Goal: Task Accomplishment & Management: Use online tool/utility

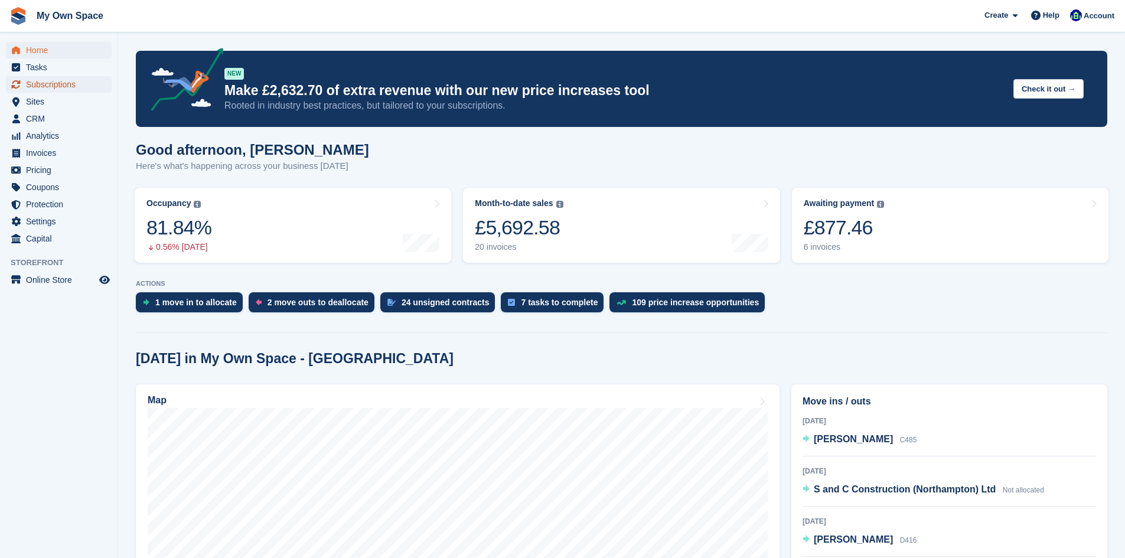
click at [79, 90] on span "Subscriptions" at bounding box center [61, 84] width 71 height 17
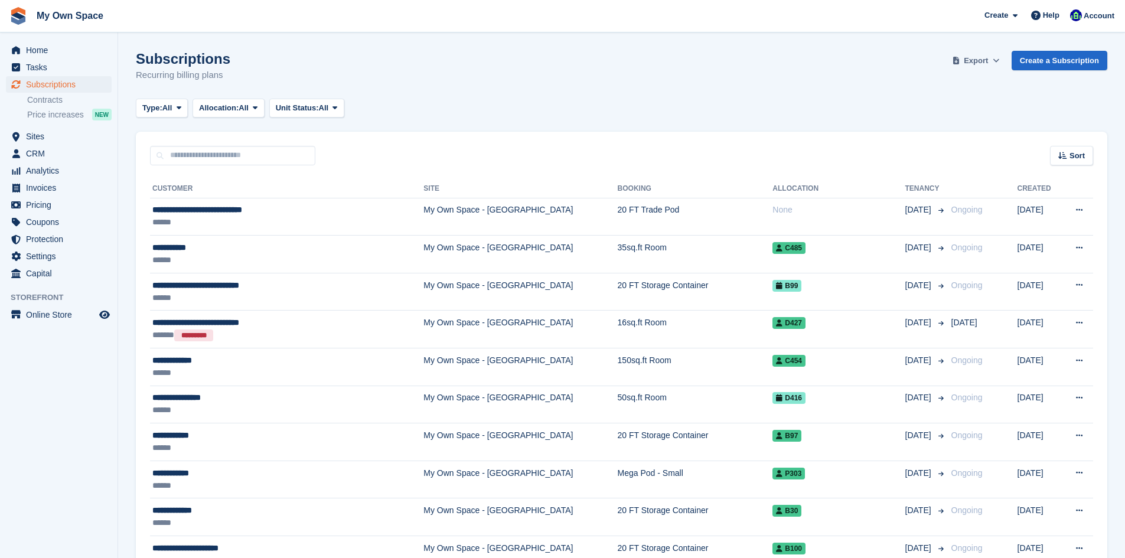
click at [969, 69] on button "Export" at bounding box center [977, 60] width 52 height 19
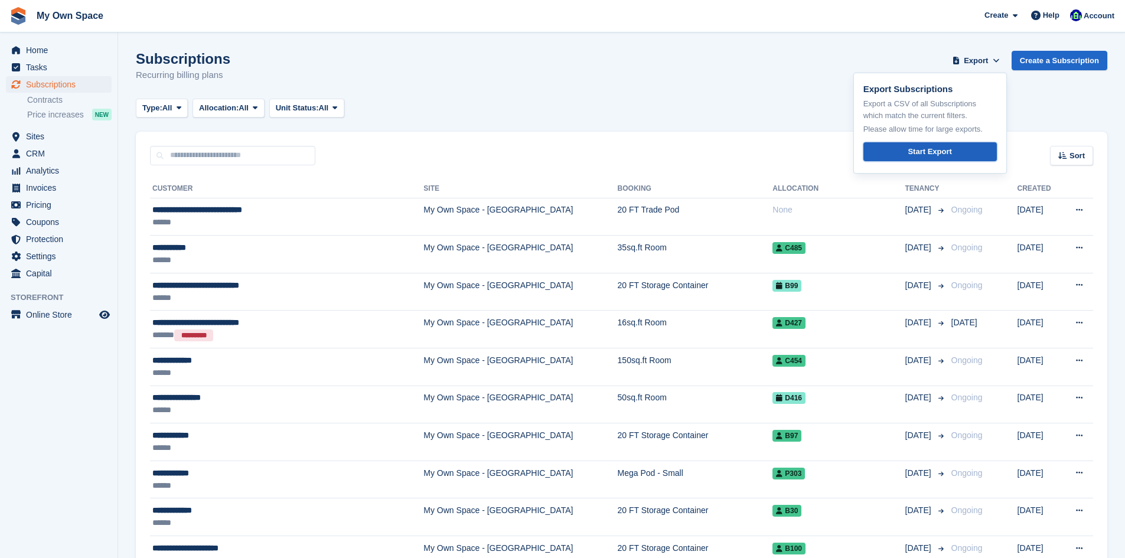
click at [959, 155] on link "Start Export" at bounding box center [931, 151] width 134 height 19
click at [38, 258] on span "Settings" at bounding box center [61, 256] width 71 height 17
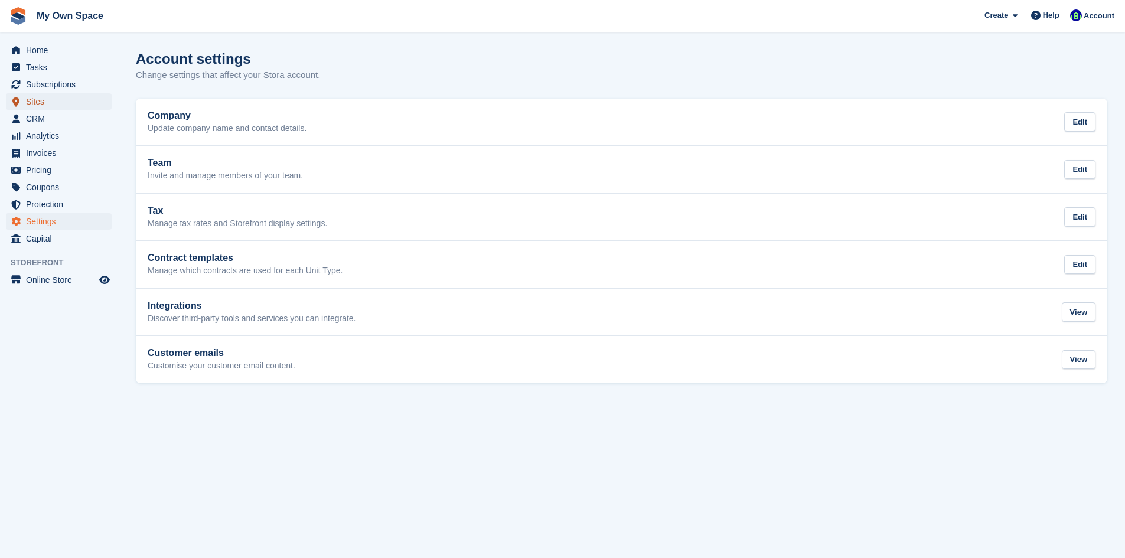
click at [61, 109] on span "Sites" at bounding box center [61, 101] width 71 height 17
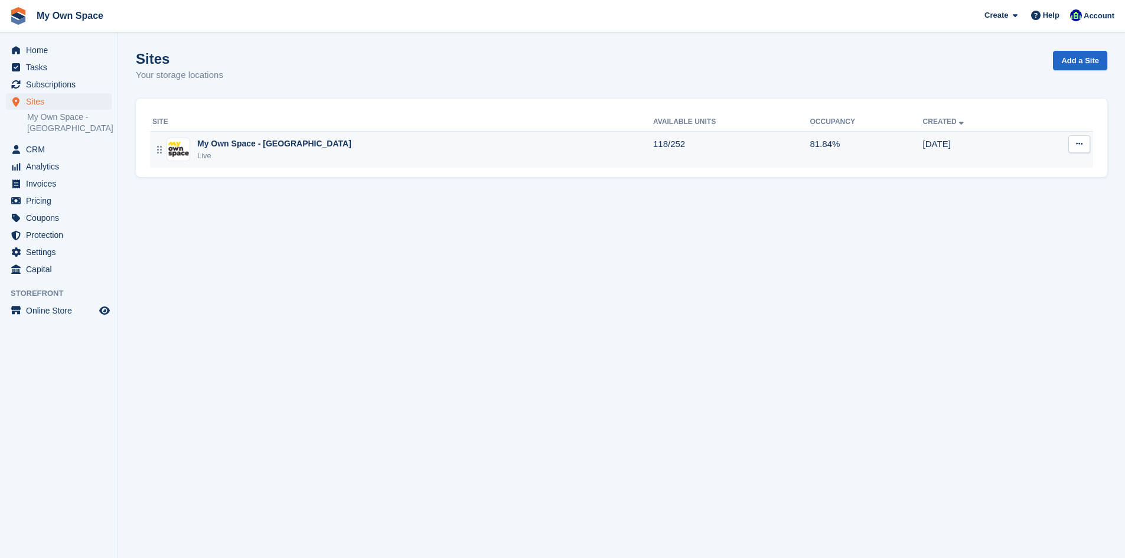
click at [250, 151] on div "Live" at bounding box center [274, 156] width 154 height 12
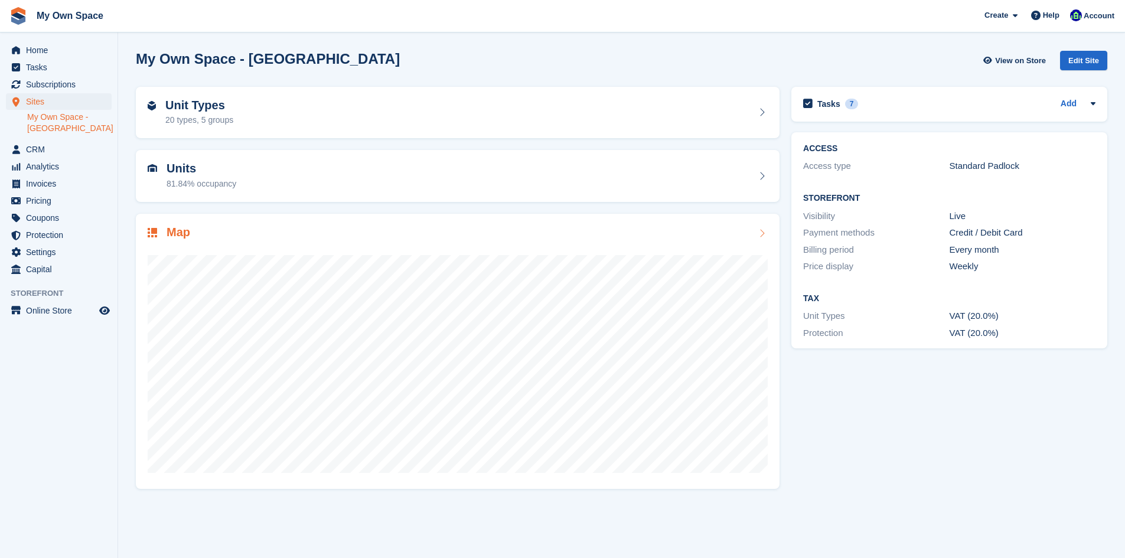
click at [764, 234] on icon at bounding box center [762, 233] width 12 height 9
click at [60, 84] on span "Subscriptions" at bounding box center [61, 84] width 71 height 17
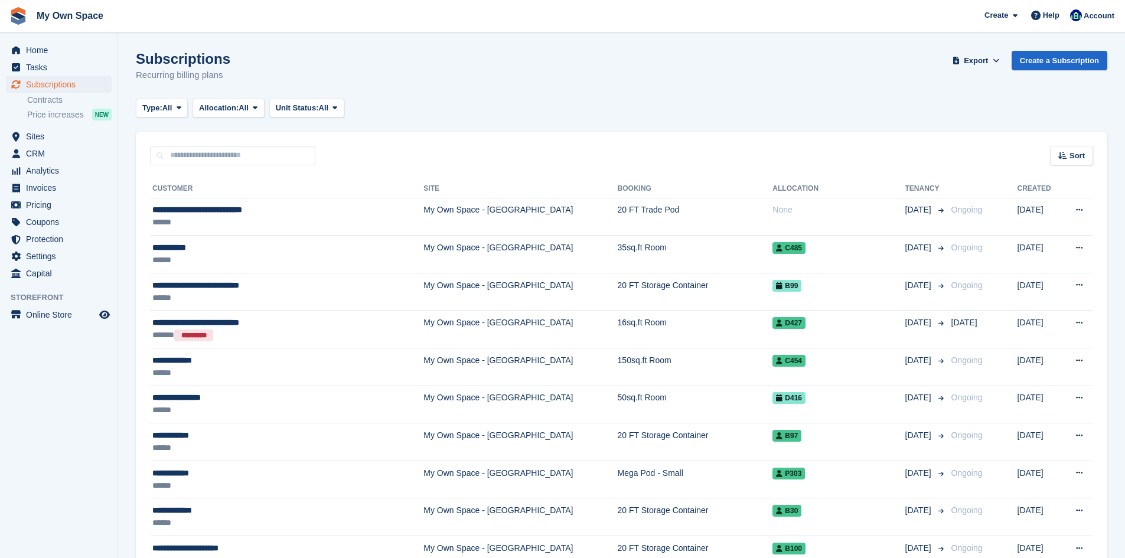
click at [491, 85] on div "Subscriptions Recurring billing plans Export Export Subscriptions Export a CSV …" at bounding box center [622, 73] width 972 height 45
click at [602, 71] on div "Subscriptions Recurring billing plans Export Export Subscriptions Export a CSV …" at bounding box center [622, 73] width 972 height 45
click at [704, 82] on div "Subscriptions Recurring billing plans Export Export Subscriptions Export a CSV …" at bounding box center [622, 73] width 972 height 45
click at [677, 66] on div "Subscriptions Recurring billing plans Export Export Subscriptions Export a CSV …" at bounding box center [622, 73] width 972 height 45
click at [565, 87] on div "Subscriptions Recurring billing plans Export Export Subscriptions Export a CSV …" at bounding box center [622, 73] width 972 height 45
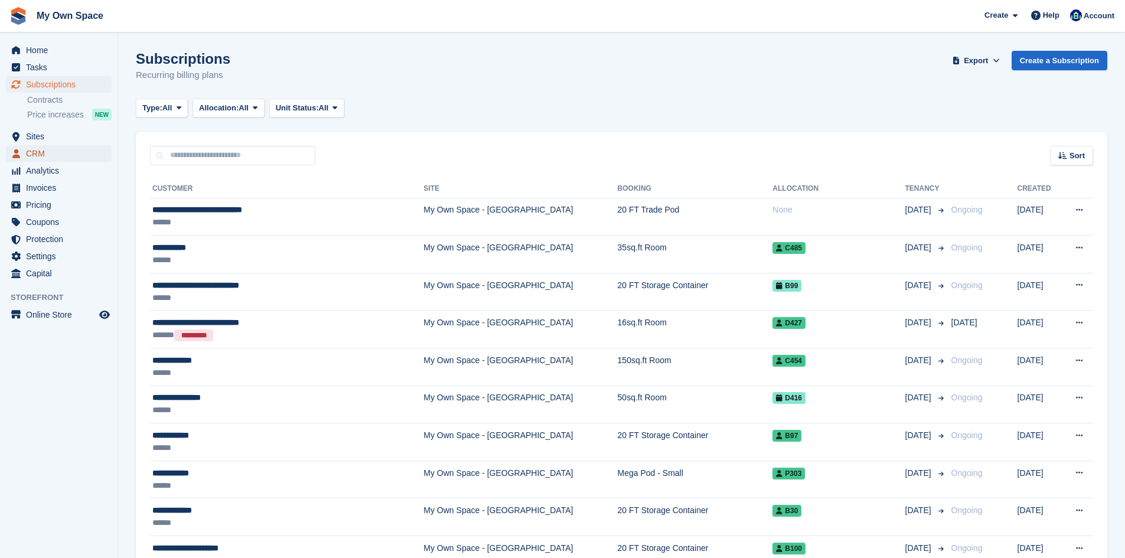
click at [59, 154] on span "CRM" at bounding box center [61, 153] width 71 height 17
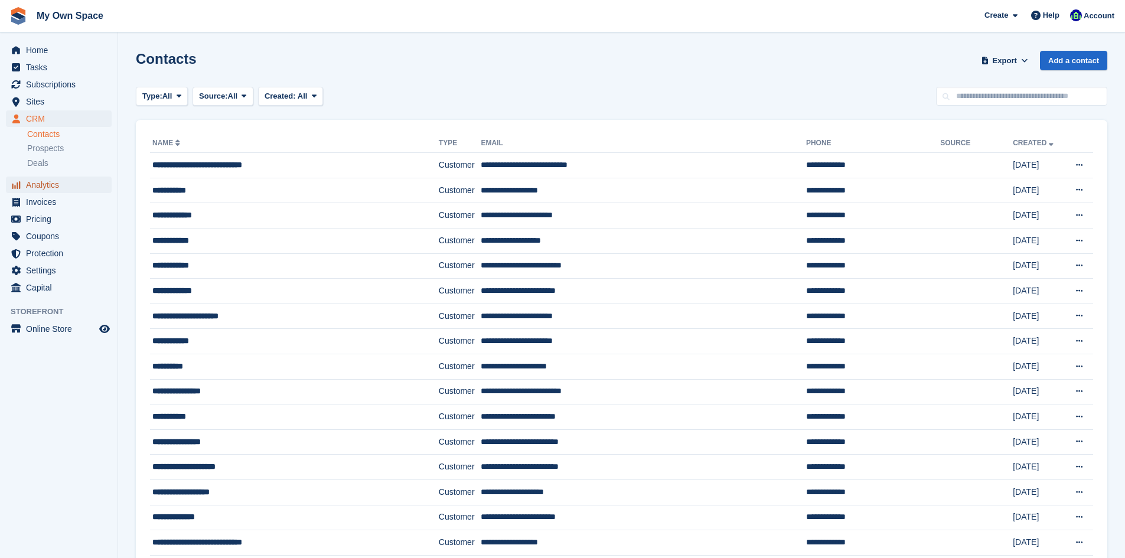
click at [48, 188] on span "Analytics" at bounding box center [61, 185] width 71 height 17
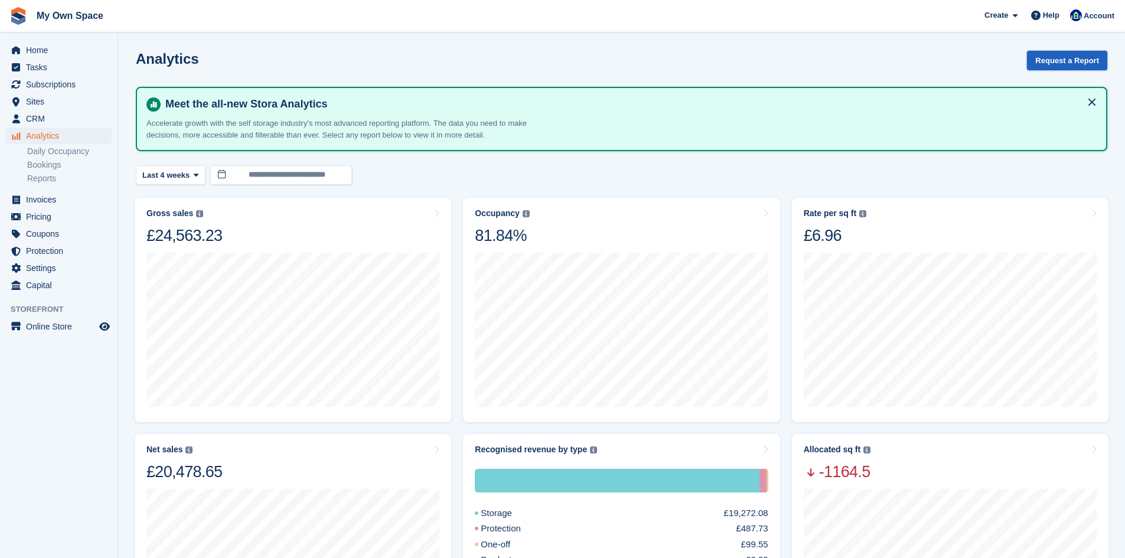
click at [1042, 62] on button "Request a Report" at bounding box center [1067, 60] width 80 height 19
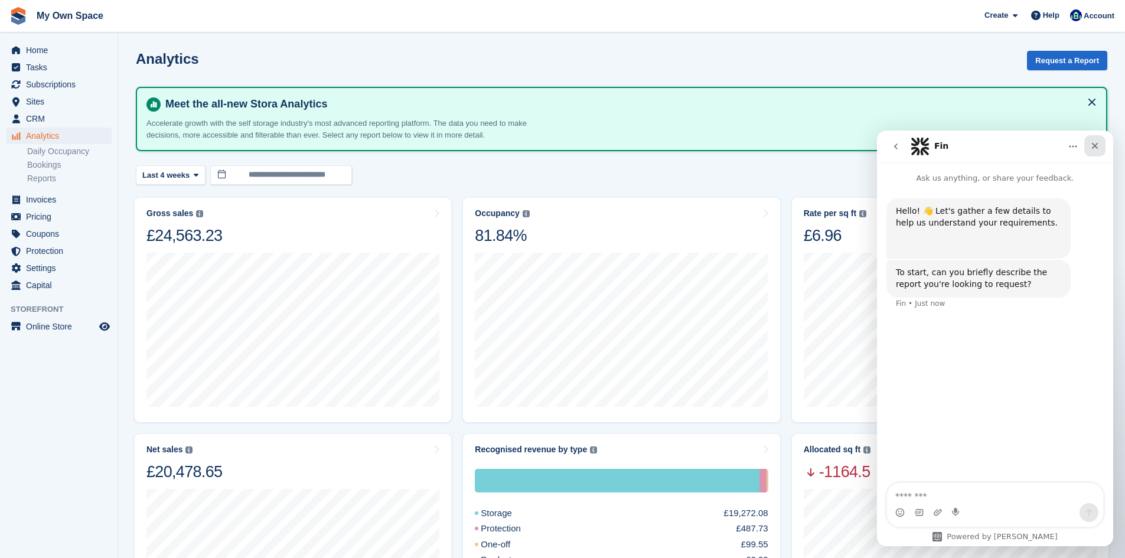
click at [1099, 147] on icon "Close" at bounding box center [1095, 145] width 9 height 9
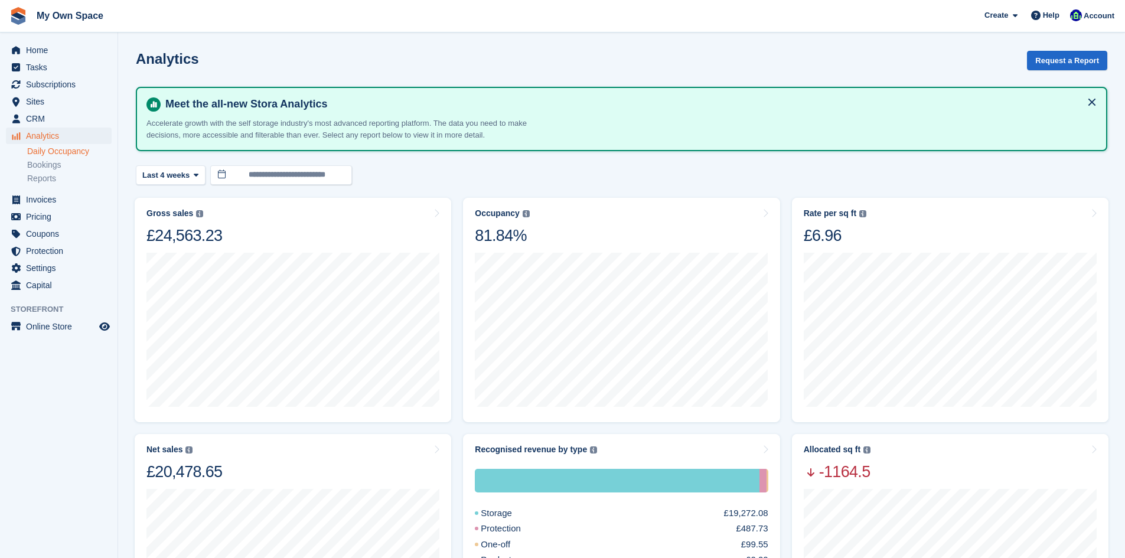
drag, startPoint x: 78, startPoint y: 154, endPoint x: 87, endPoint y: 154, distance: 9.5
click at [78, 154] on link "Daily Occupancy" at bounding box center [69, 151] width 84 height 11
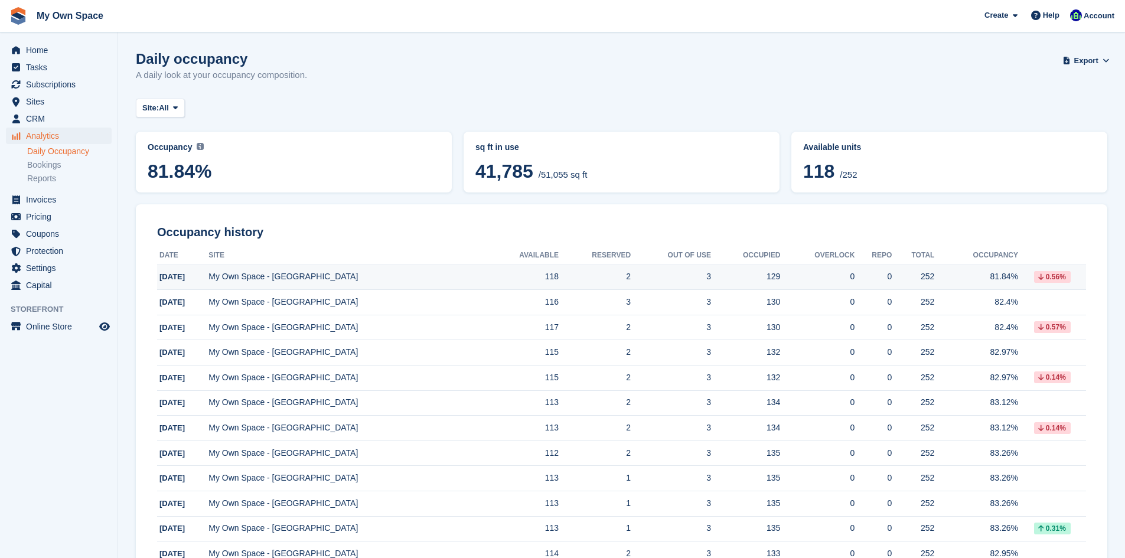
click at [297, 276] on td "My Own Space - [GEOGRAPHIC_DATA]" at bounding box center [347, 277] width 277 height 25
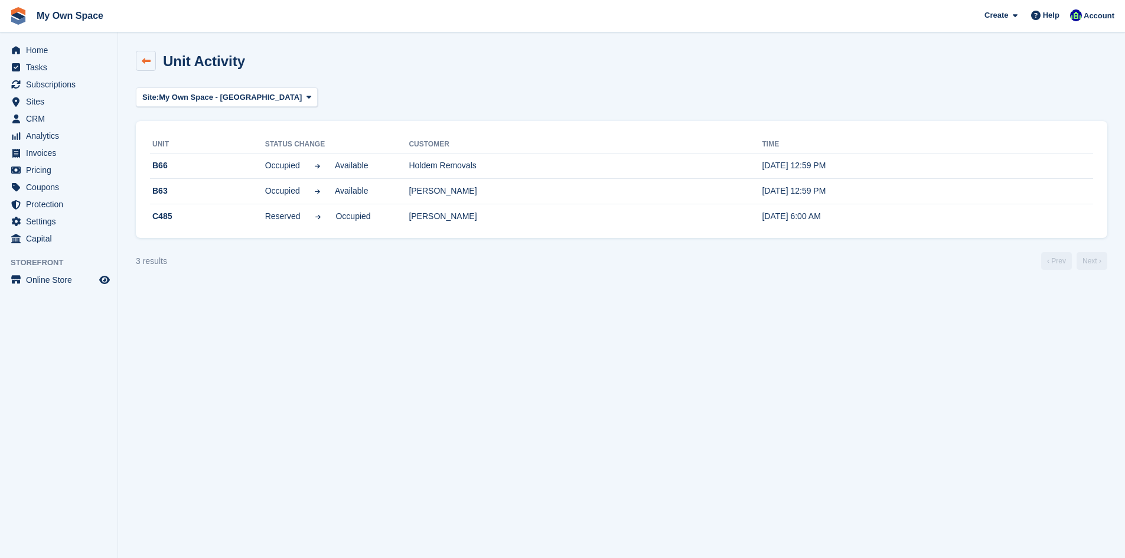
click at [144, 63] on icon at bounding box center [146, 61] width 9 height 9
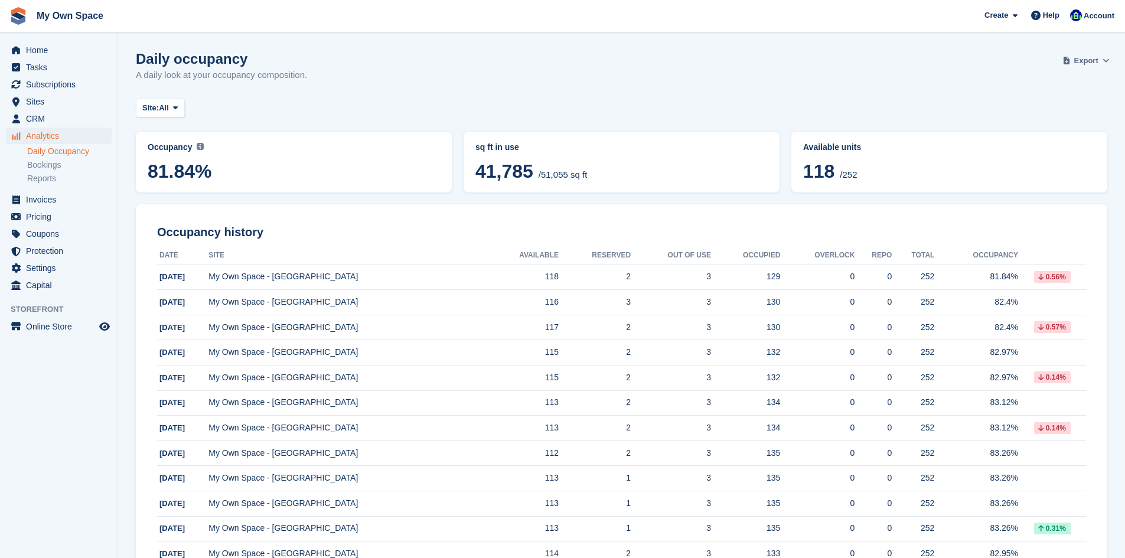
click at [1102, 60] on span at bounding box center [1107, 61] width 12 height 12
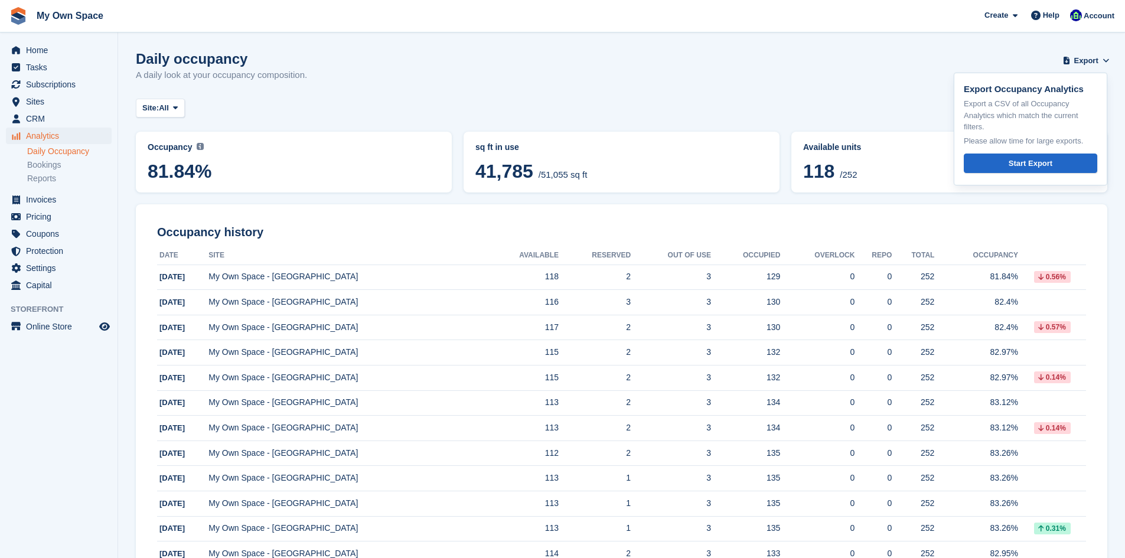
click at [838, 61] on div "Daily occupancy A daily look at your occupancy composition. Export Export Occup…" at bounding box center [622, 73] width 972 height 45
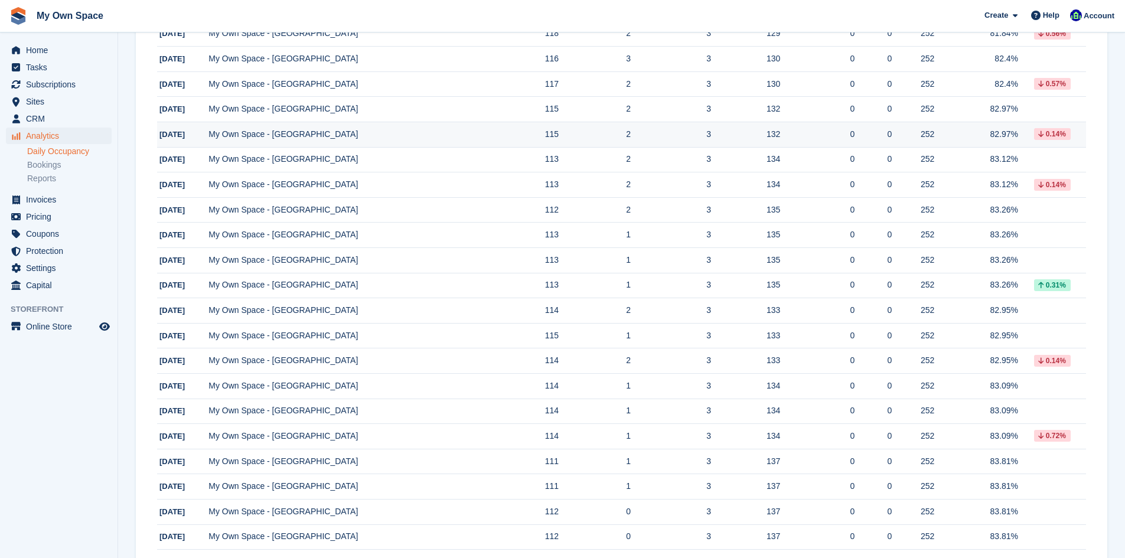
scroll to position [135, 0]
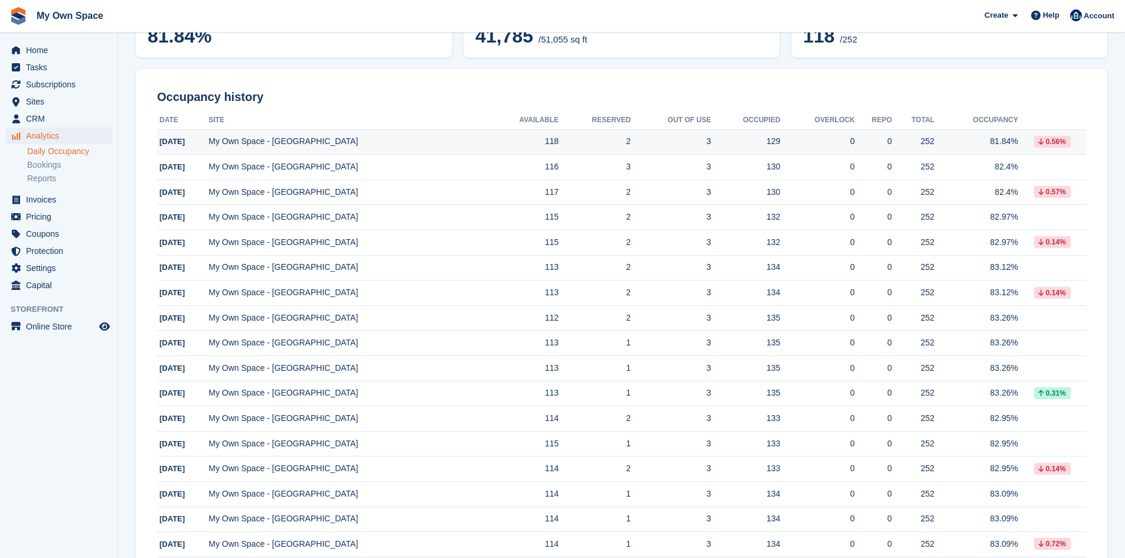
click at [912, 141] on td "252" at bounding box center [913, 141] width 43 height 25
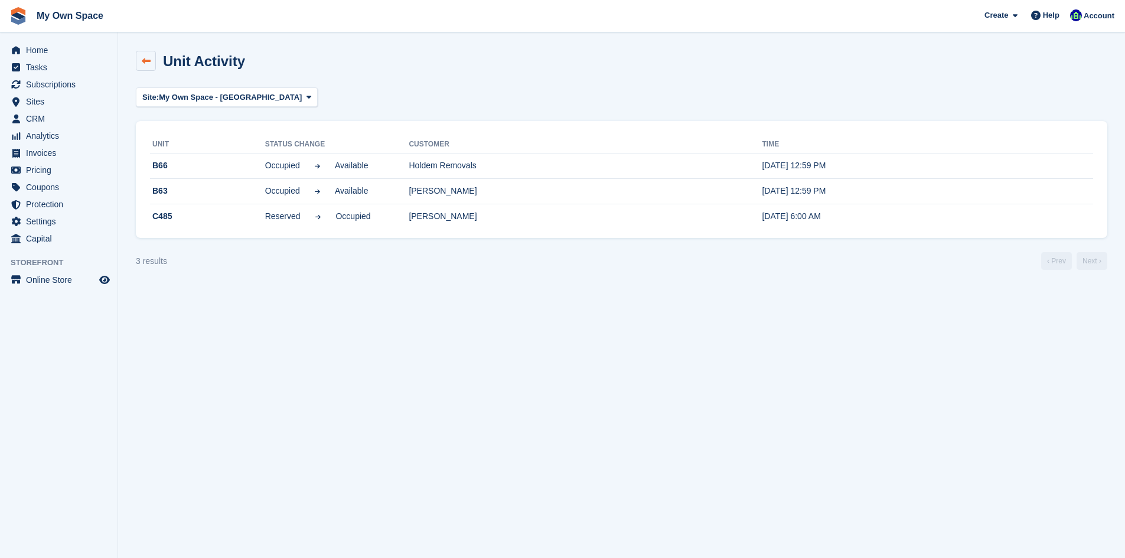
click at [149, 61] on icon at bounding box center [146, 61] width 9 height 9
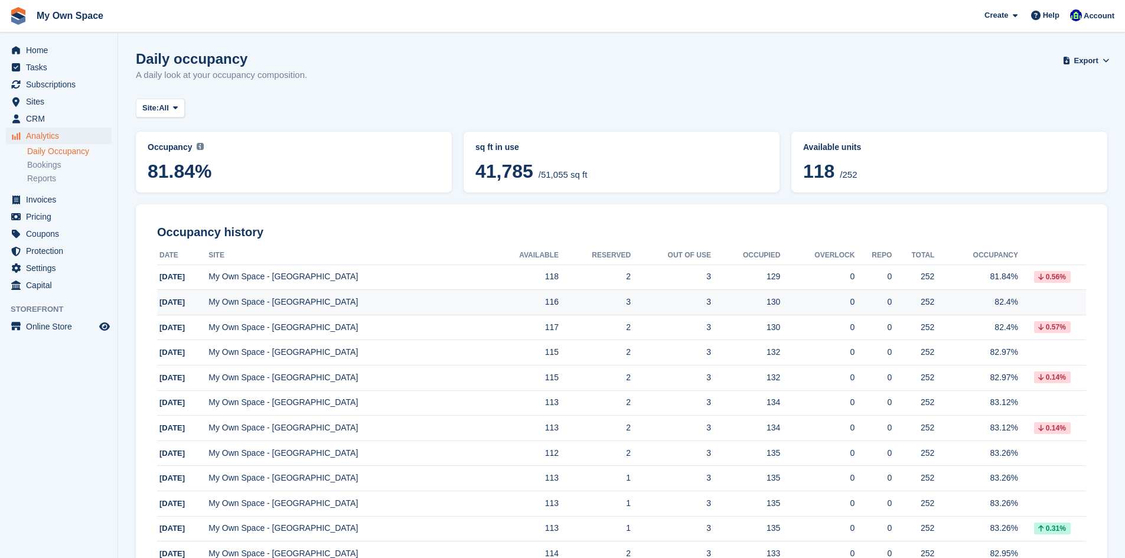
click at [961, 308] on td "82.4%" at bounding box center [977, 302] width 84 height 25
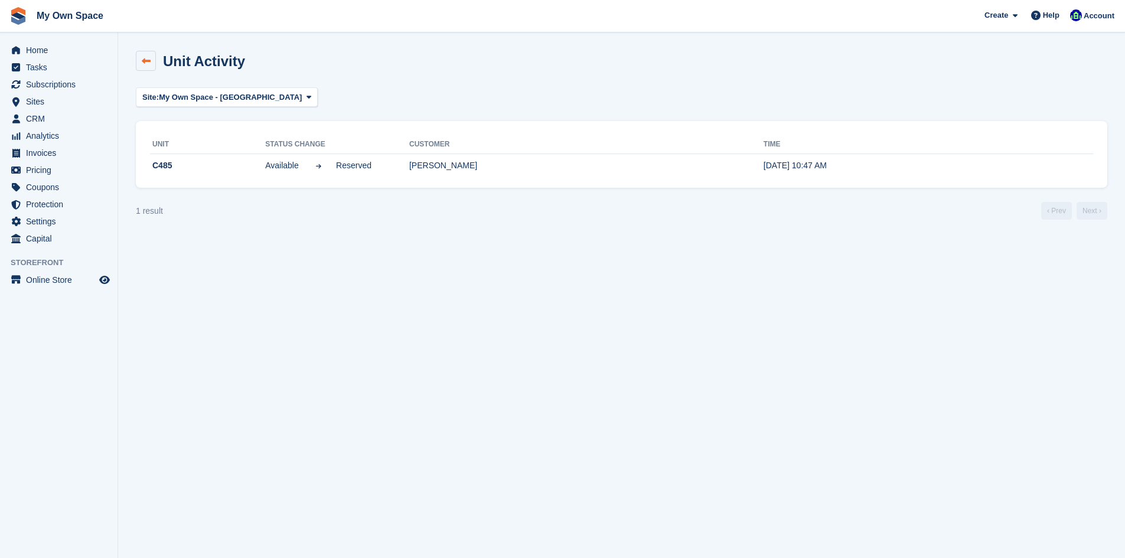
click at [144, 58] on icon at bounding box center [146, 61] width 9 height 9
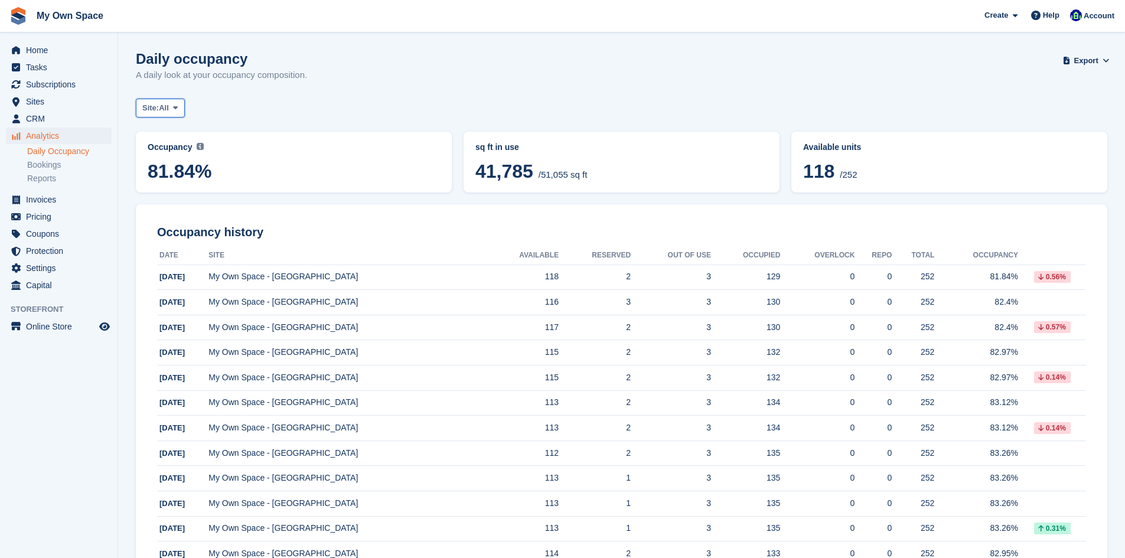
click at [172, 110] on button "Site: All" at bounding box center [160, 108] width 49 height 19
click at [184, 154] on link "My Own Space - [GEOGRAPHIC_DATA]" at bounding box center [228, 157] width 174 height 21
click at [48, 164] on link "Bookings" at bounding box center [69, 165] width 84 height 11
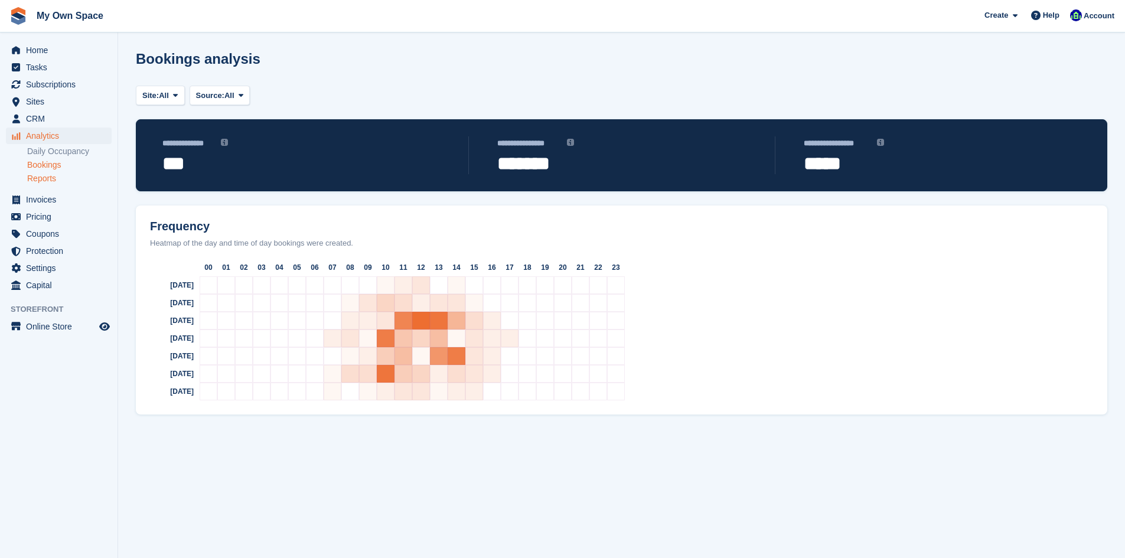
click at [48, 183] on link "Reports" at bounding box center [69, 178] width 84 height 11
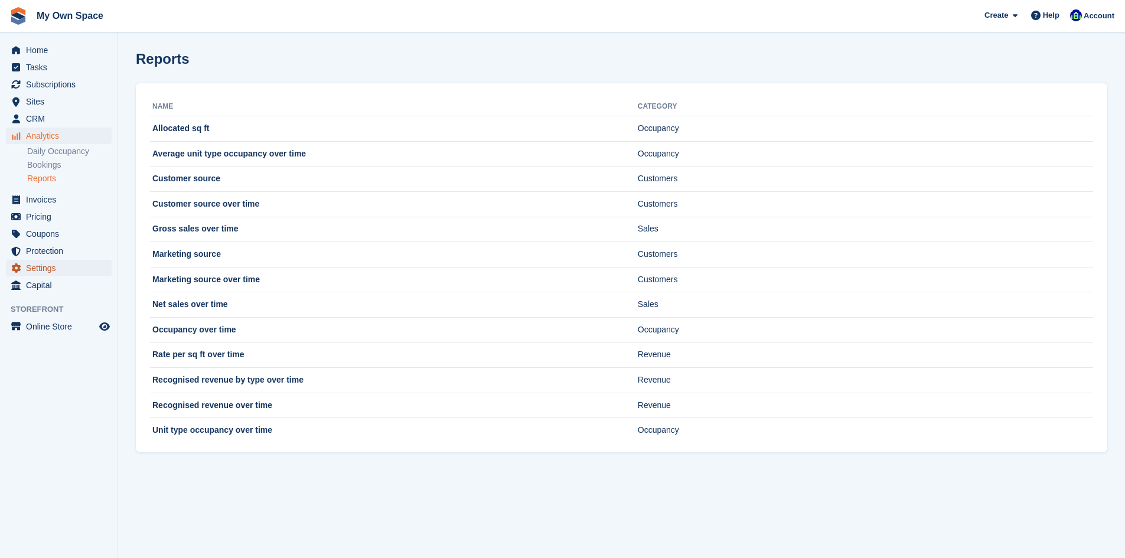
click at [58, 271] on span "Settings" at bounding box center [61, 268] width 71 height 17
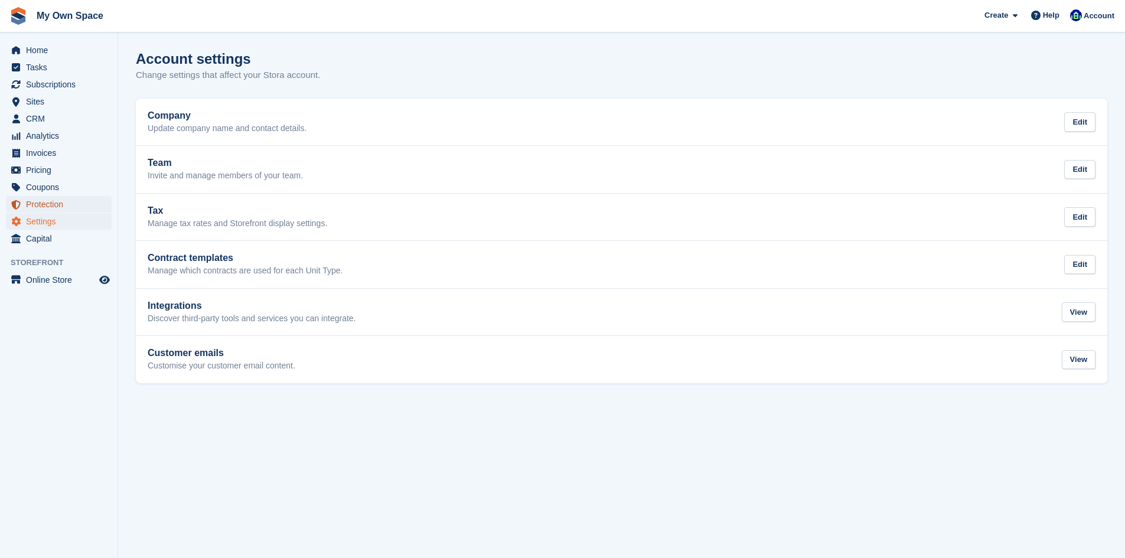
click at [42, 207] on span "Protection" at bounding box center [61, 204] width 71 height 17
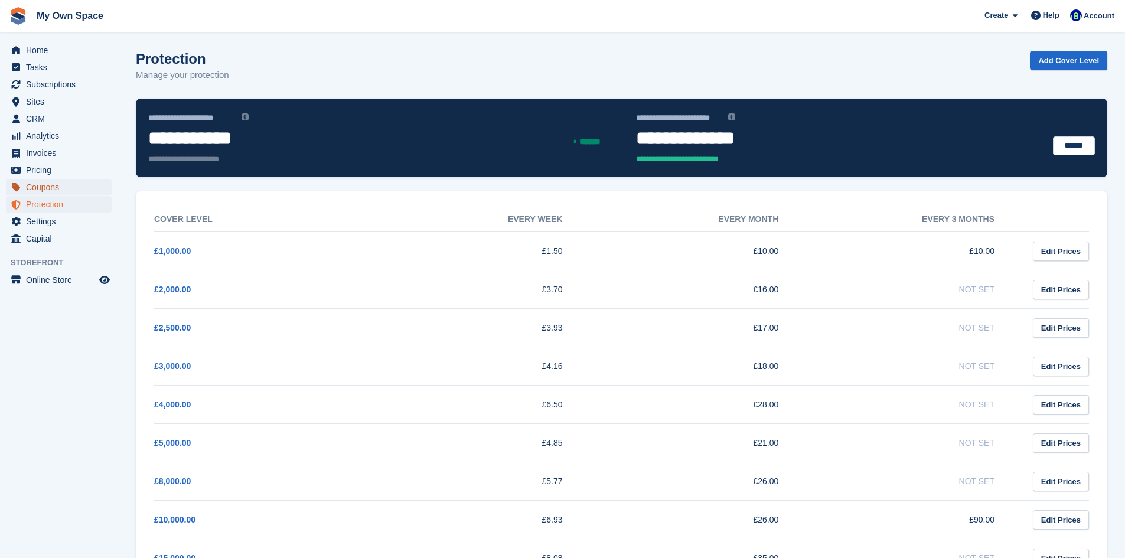
click at [38, 183] on span "Coupons" at bounding box center [61, 187] width 71 height 17
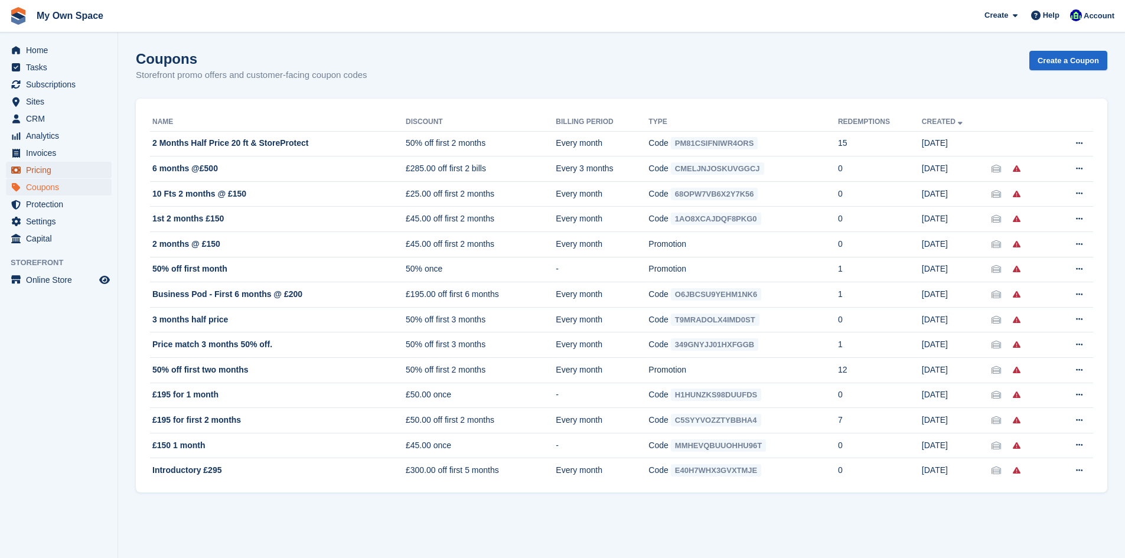
click at [49, 174] on span "Pricing" at bounding box center [61, 170] width 71 height 17
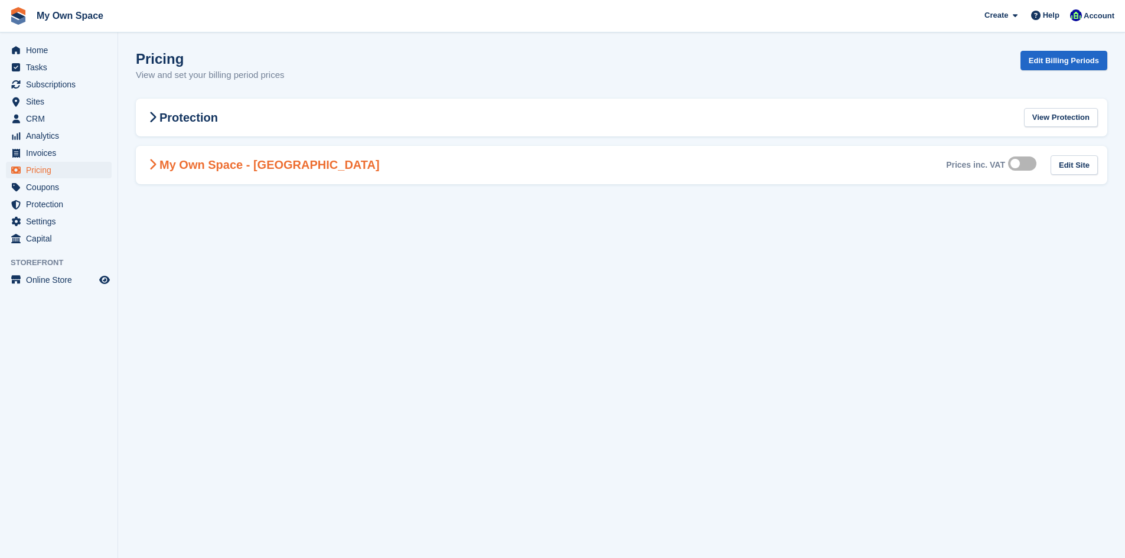
click at [154, 168] on icon at bounding box center [153, 165] width 8 height 12
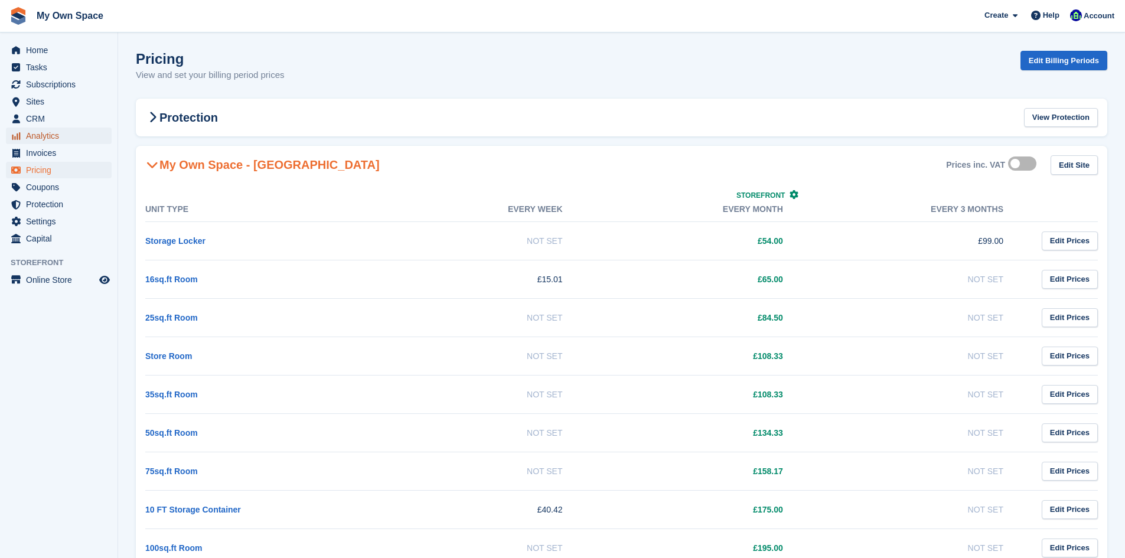
click at [60, 135] on span "Analytics" at bounding box center [61, 136] width 71 height 17
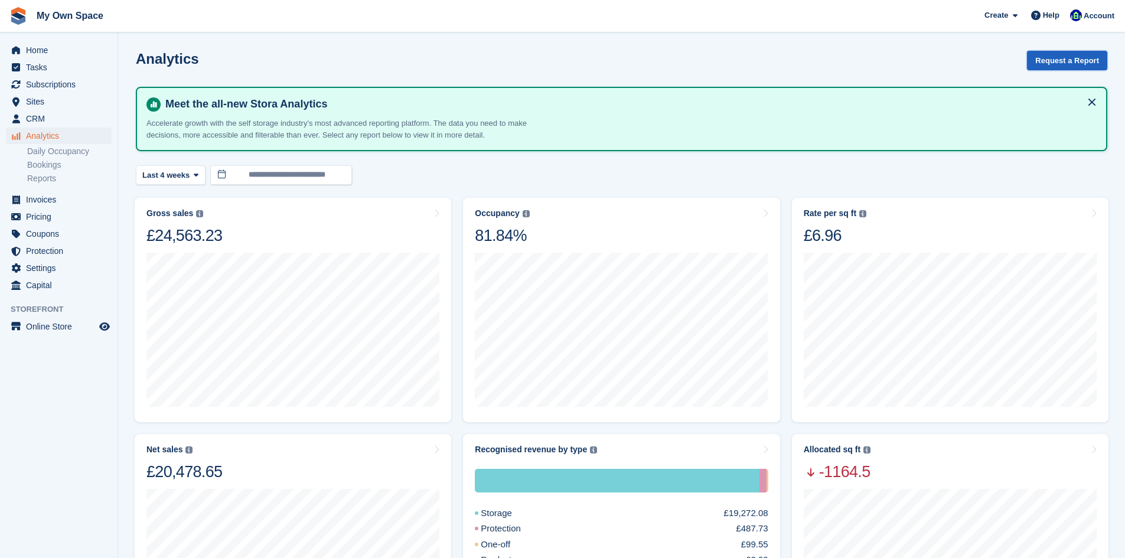
click at [1062, 55] on button "Request a Report" at bounding box center [1067, 60] width 80 height 19
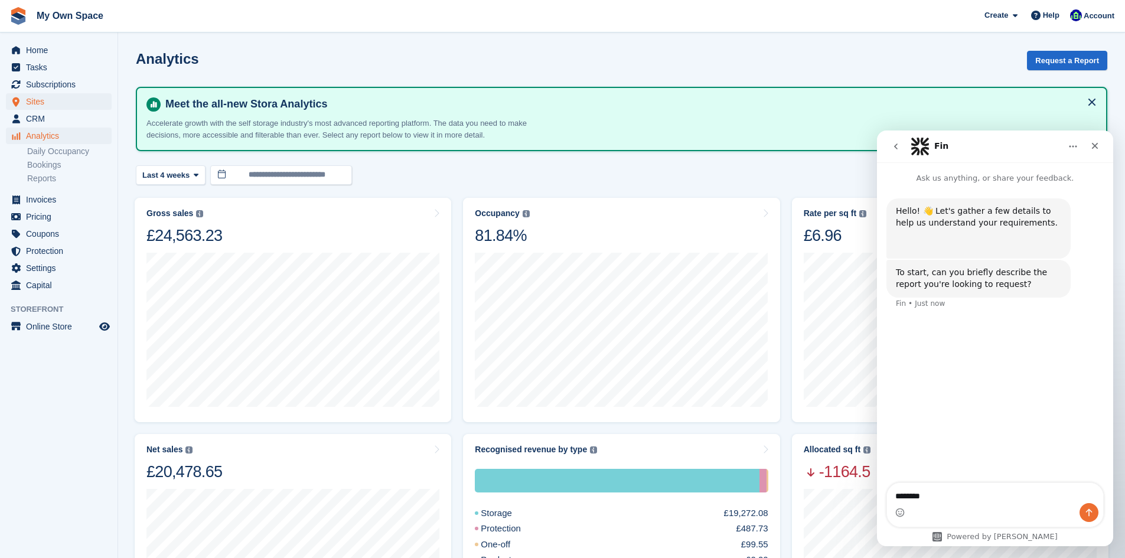
type textarea "*******"
click at [62, 109] on span "Sites" at bounding box center [61, 101] width 71 height 17
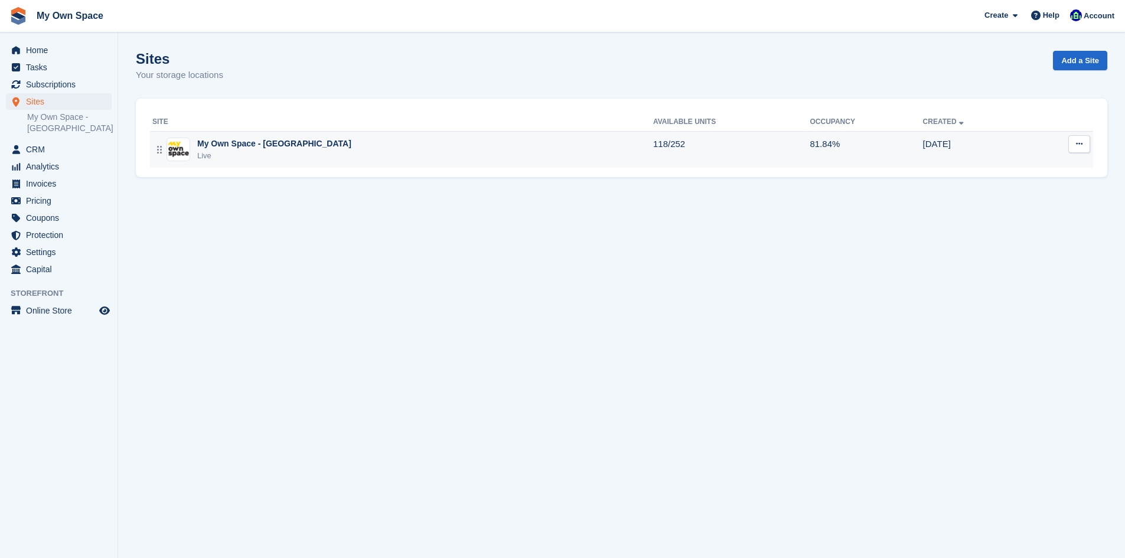
click at [1082, 146] on icon at bounding box center [1079, 144] width 6 height 8
click at [1010, 223] on p "Units" at bounding box center [1033, 223] width 103 height 15
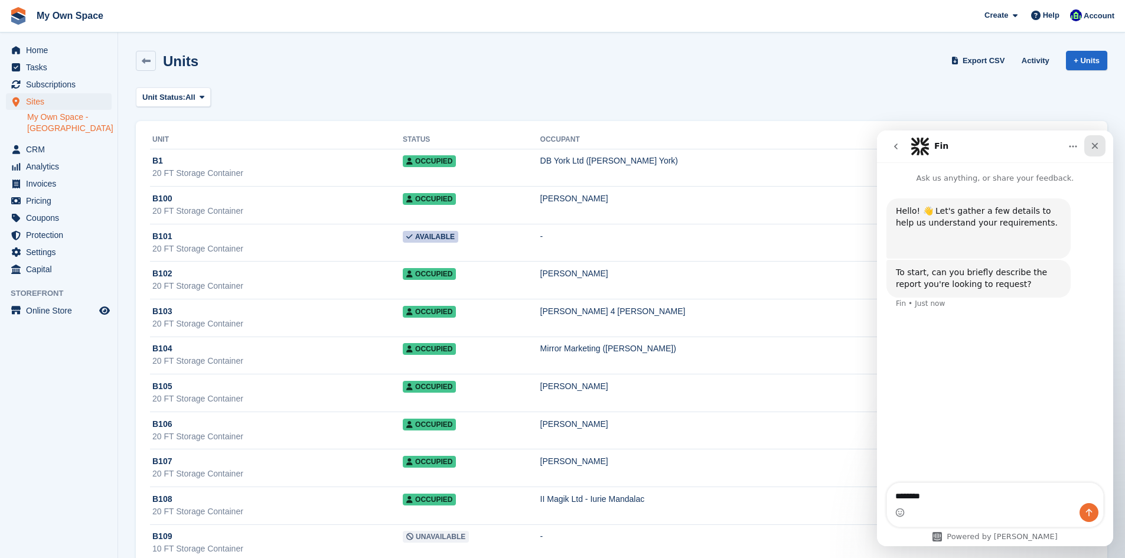
click at [1099, 147] on icon "Close" at bounding box center [1095, 145] width 9 height 9
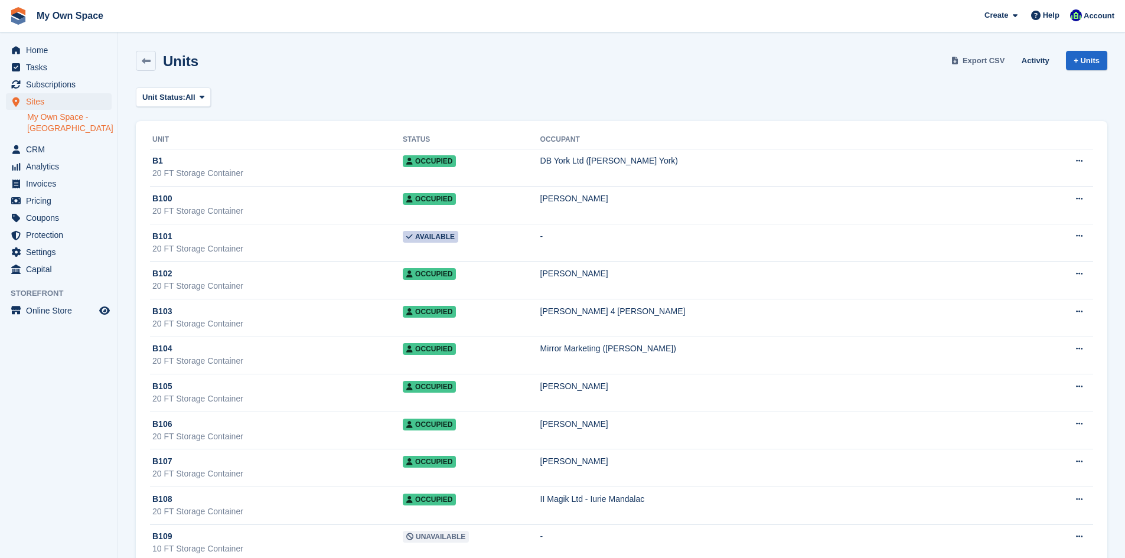
click at [990, 63] on span "Export CSV" at bounding box center [984, 61] width 43 height 12
